Goal: Task Accomplishment & Management: Use online tool/utility

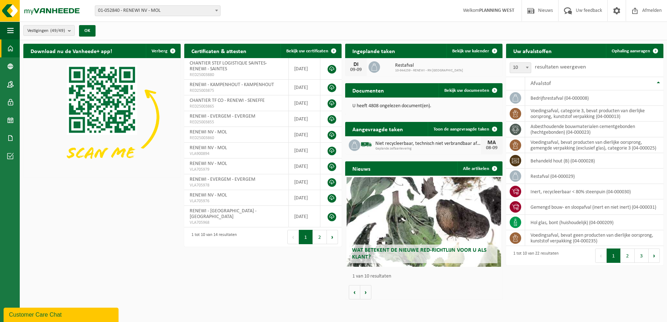
click at [141, 13] on span "01-052840 - RENEWI NV - MOL" at bounding box center [157, 11] width 125 height 10
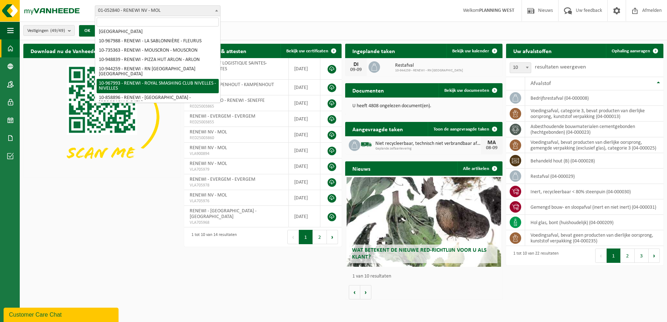
scroll to position [395, 0]
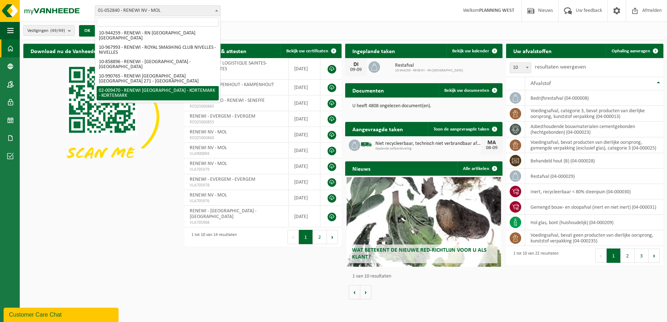
select select "1785"
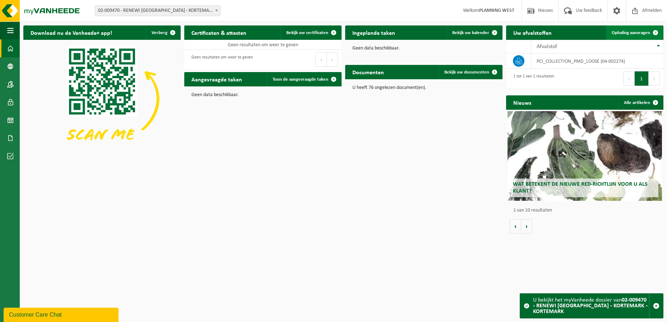
click at [647, 31] on span "Ophaling aanvragen" at bounding box center [630, 33] width 38 height 5
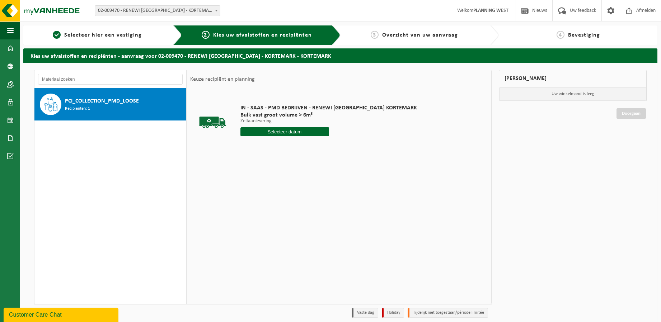
click at [62, 105] on div "PCI_COLLECTION_PMD_LOOSE Recipiënten: 1" at bounding box center [110, 104] width 152 height 32
click at [288, 132] on input "text" at bounding box center [285, 131] width 88 height 9
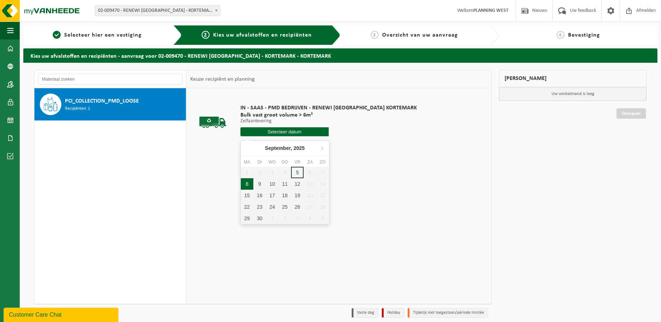
click at [243, 185] on div "8" at bounding box center [247, 183] width 13 height 11
type input "Van 2025-09-08"
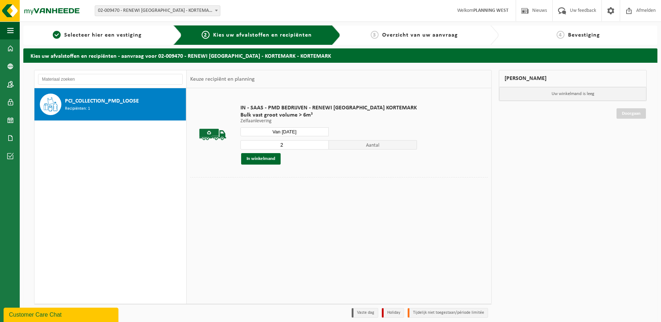
type input "2"
click at [307, 143] on input "2" at bounding box center [285, 144] width 88 height 9
click at [263, 160] on button "In winkelmand" at bounding box center [260, 158] width 39 height 11
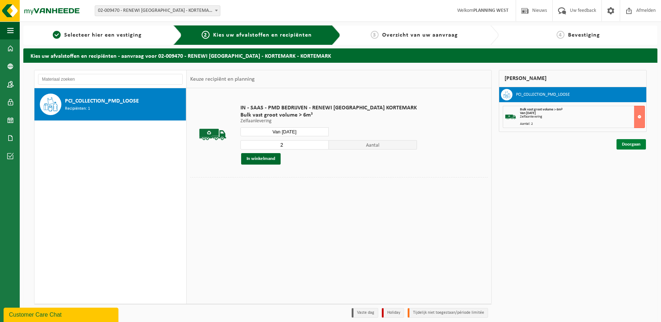
click at [631, 145] on link "Doorgaan" at bounding box center [631, 144] width 29 height 10
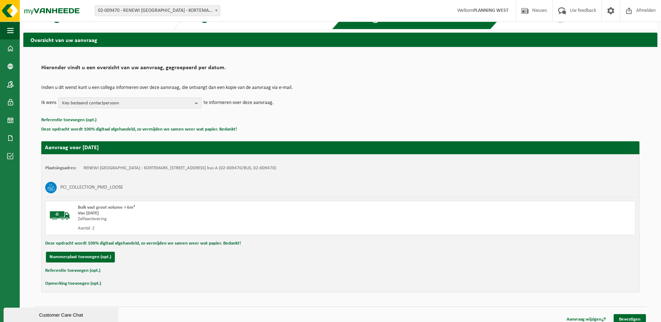
scroll to position [22, 0]
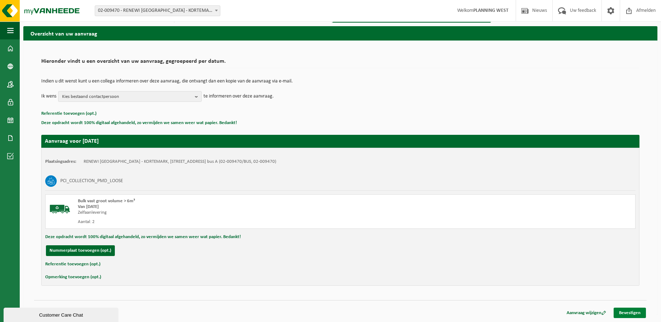
click at [624, 312] on link "Bevestigen" at bounding box center [630, 313] width 32 height 10
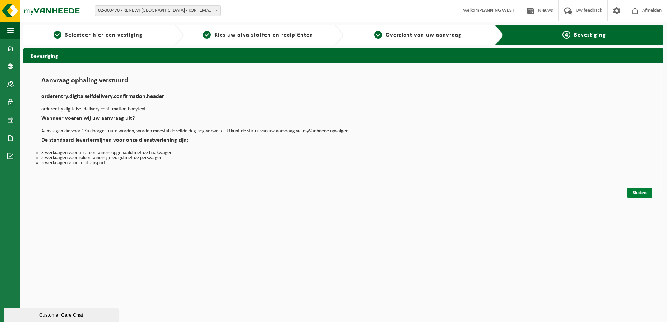
click at [635, 197] on link "Sluiten" at bounding box center [639, 193] width 24 height 10
